Goal: Task Accomplishment & Management: Use online tool/utility

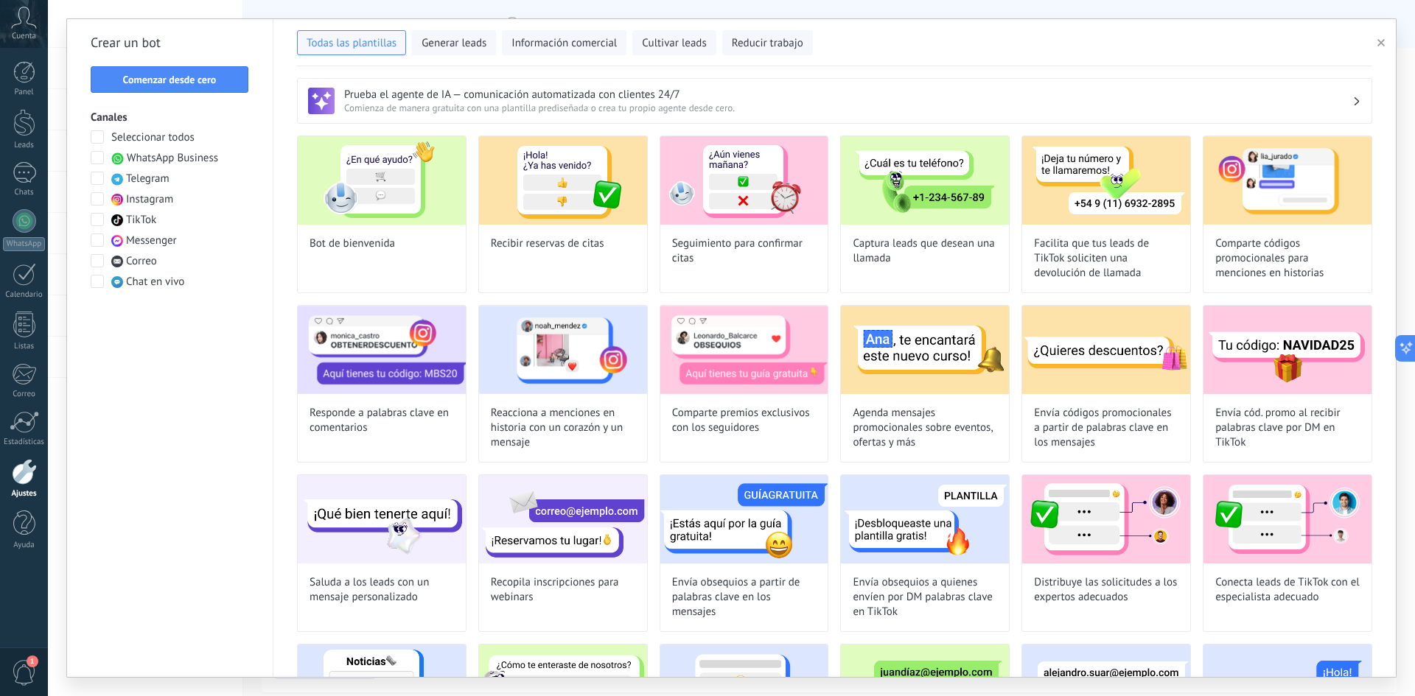
click at [839, 83] on div "Prueba el agente de IA — comunicación automatizada con clientes 24/7 Comienza d…" at bounding box center [834, 101] width 1075 height 46
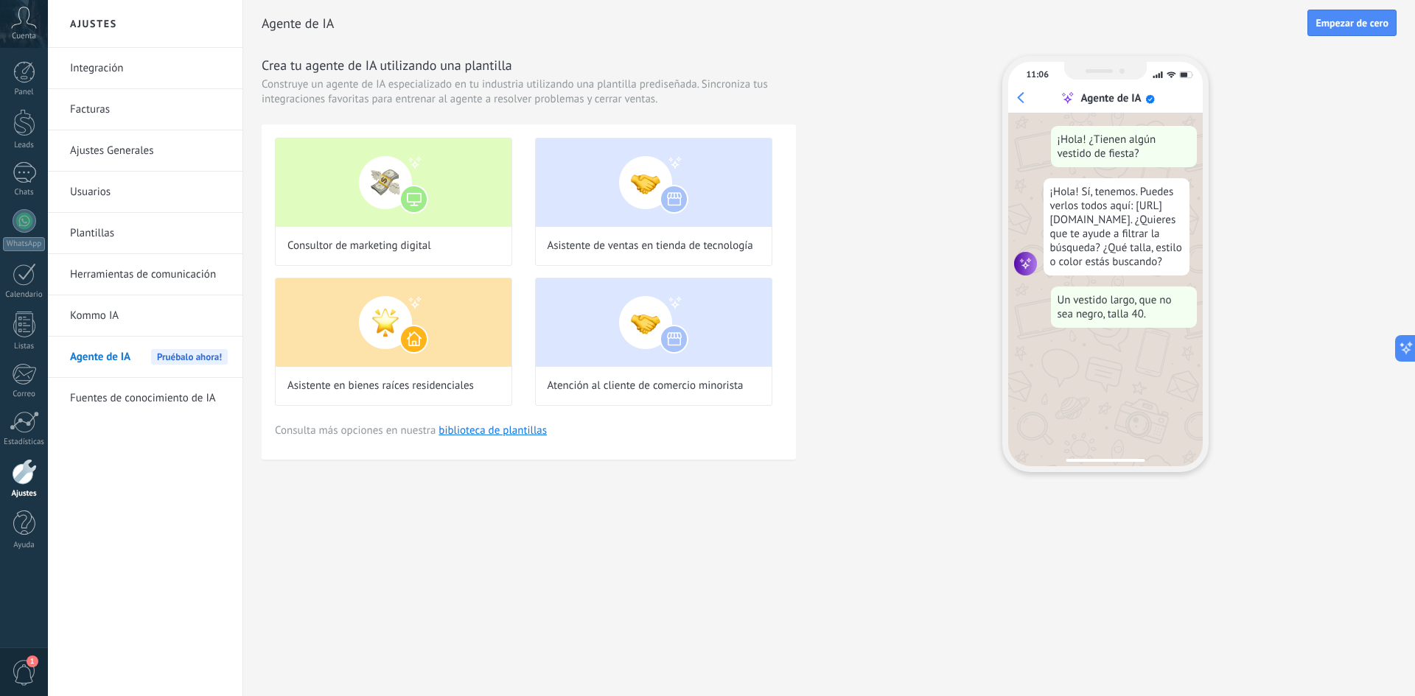
click at [30, 472] on div at bounding box center [24, 472] width 25 height 26
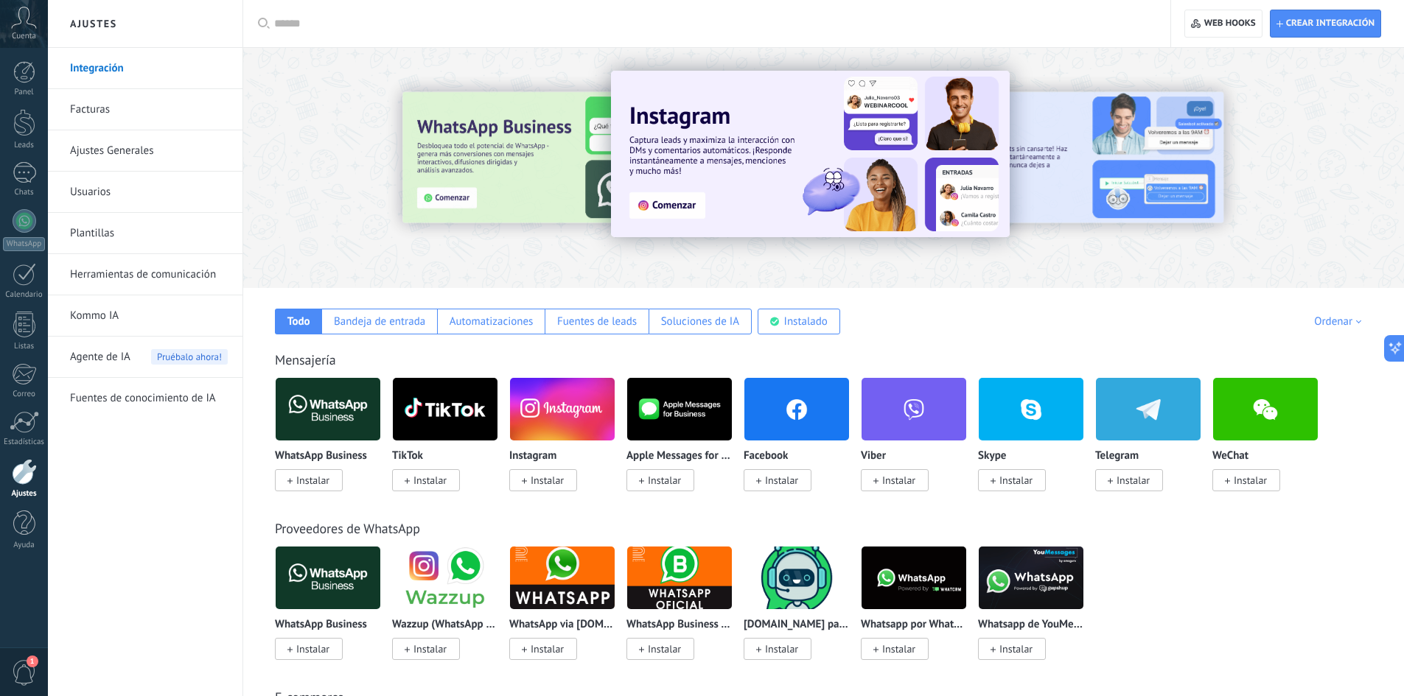
click at [138, 267] on link "Herramientas de comunicación" at bounding box center [149, 274] width 158 height 41
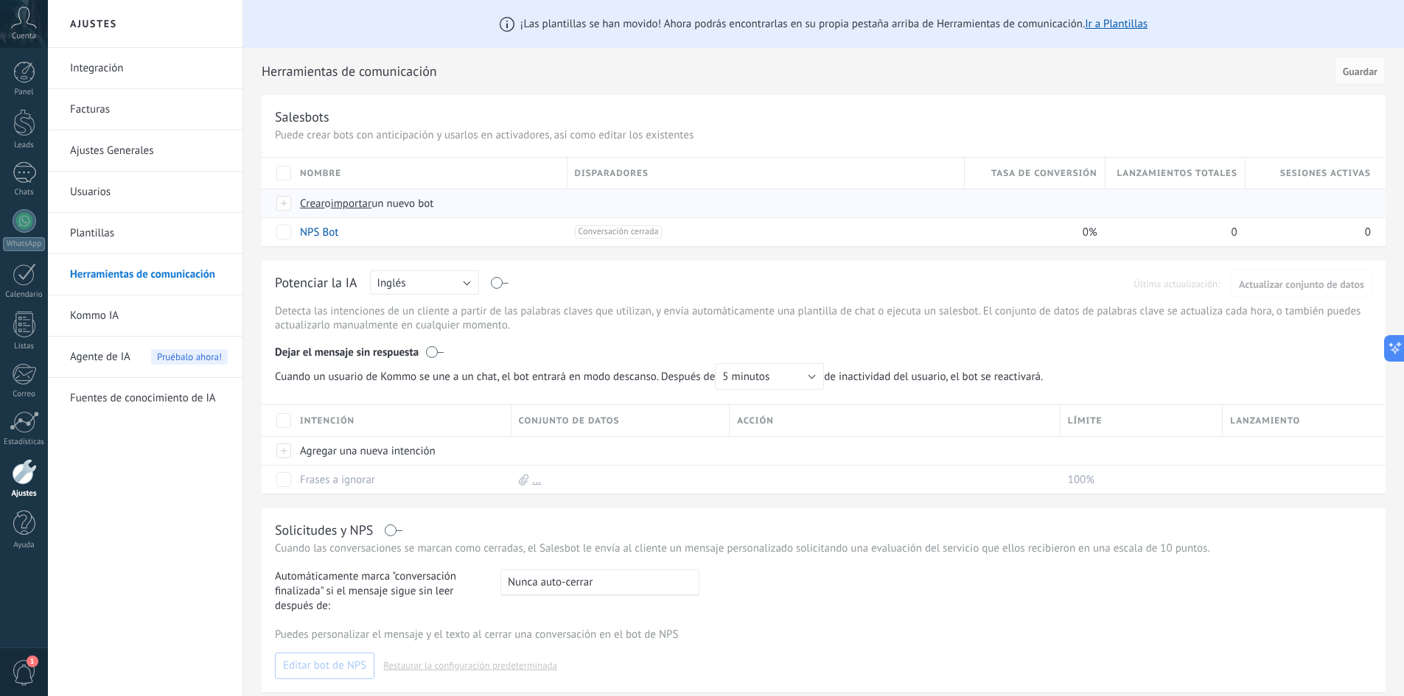
click at [287, 200] on div at bounding box center [284, 203] width 16 height 13
